Goal: Task Accomplishment & Management: Manage account settings

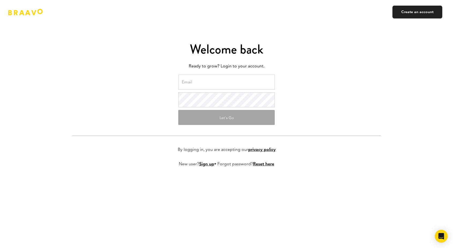
type input "[PERSON_NAME][EMAIL_ADDRESS][DOMAIN_NAME]"
click at [201, 113] on button "Let's Go" at bounding box center [226, 117] width 96 height 15
